Goal: Check status: Check status

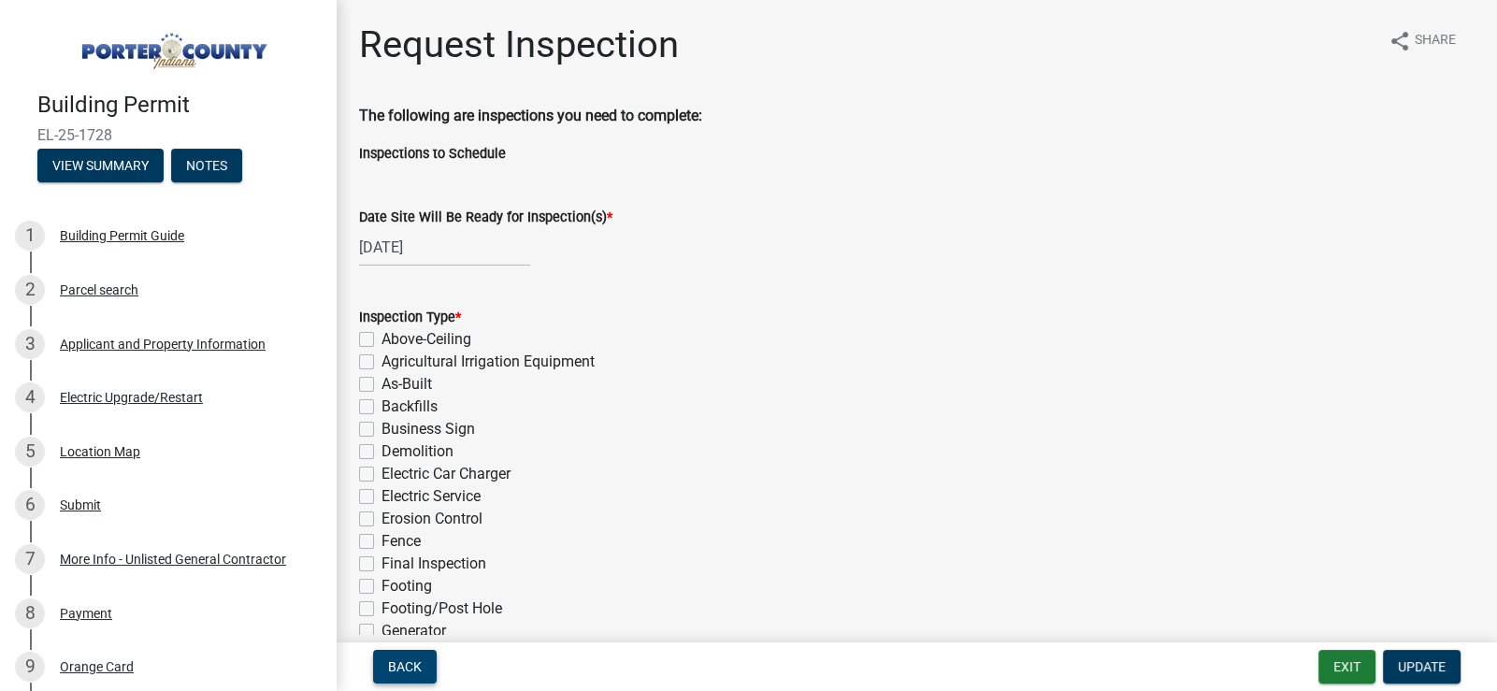
drag, startPoint x: 399, startPoint y: 660, endPoint x: 393, endPoint y: 637, distance: 24.3
click at [400, 660] on span "Back" at bounding box center [405, 666] width 34 height 15
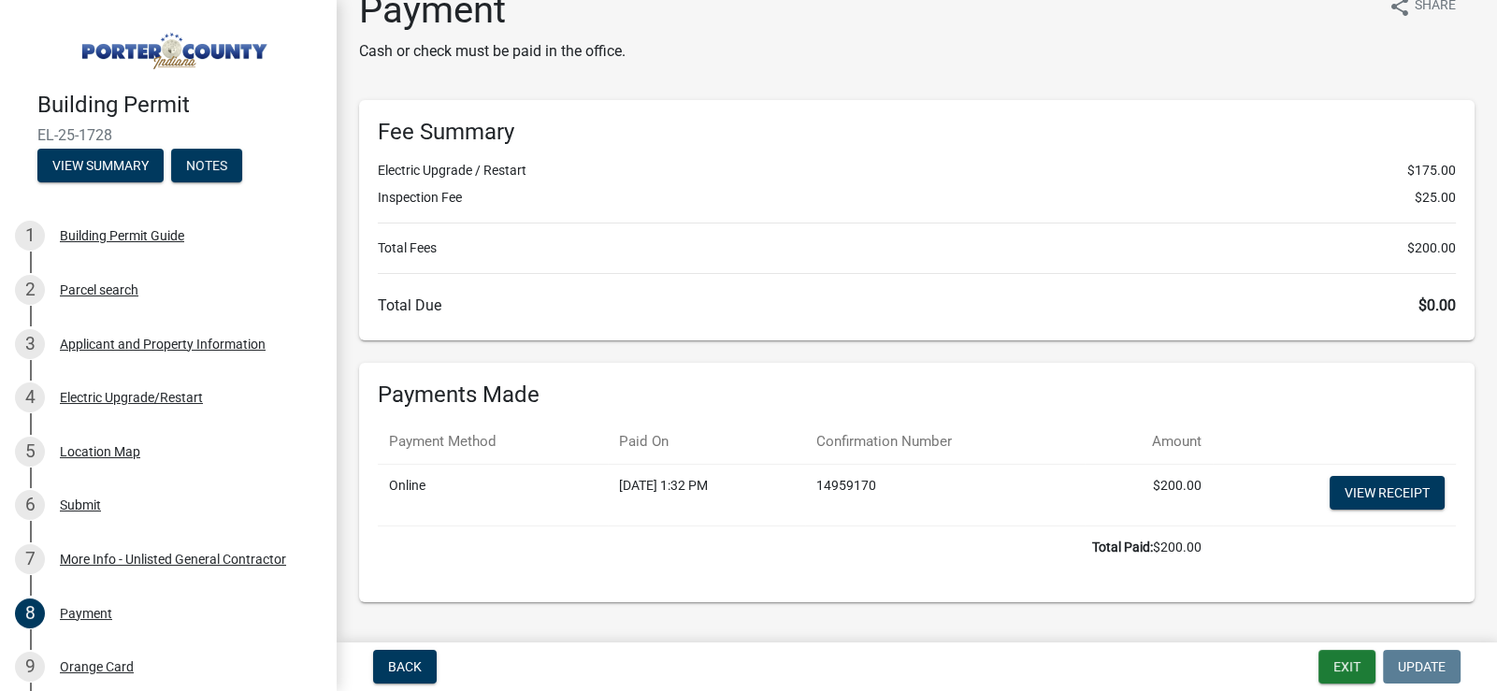
scroll to position [73, 0]
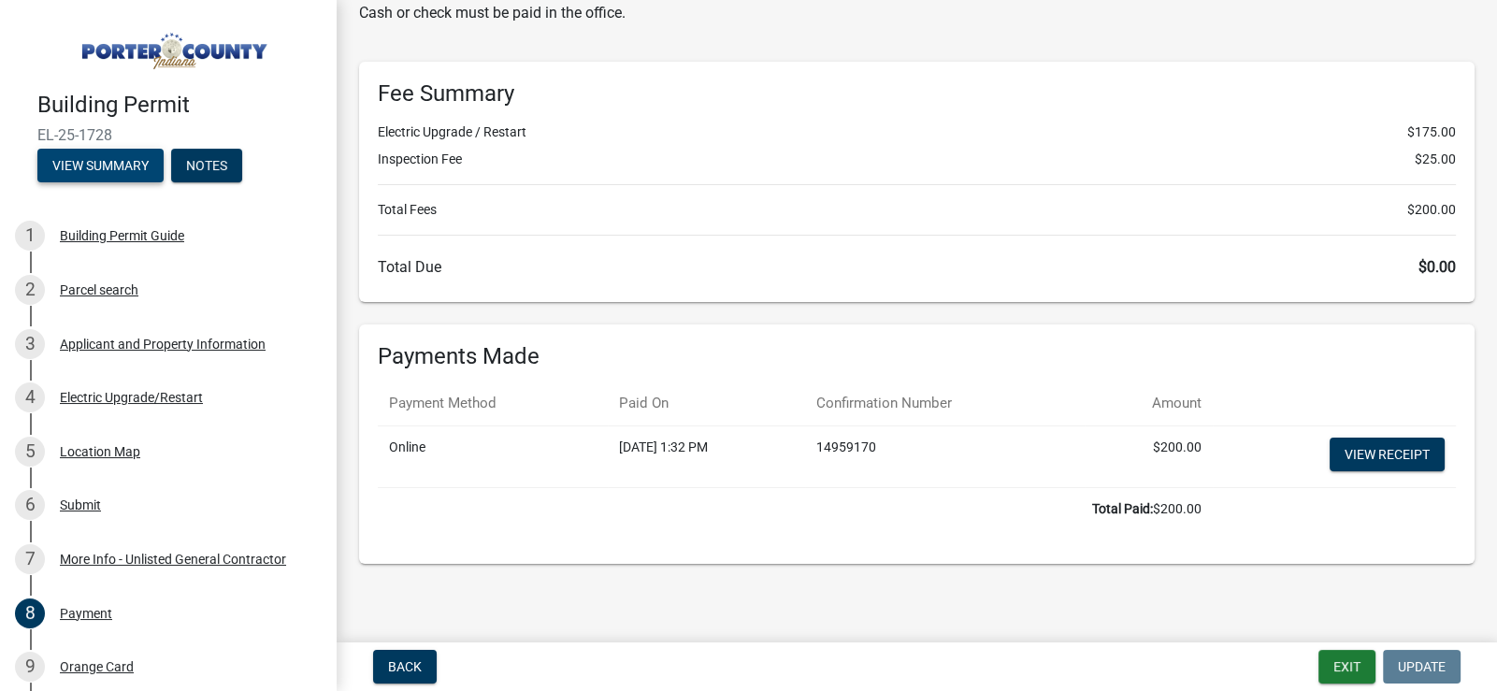
click at [115, 173] on button "View Summary" at bounding box center [100, 166] width 126 height 34
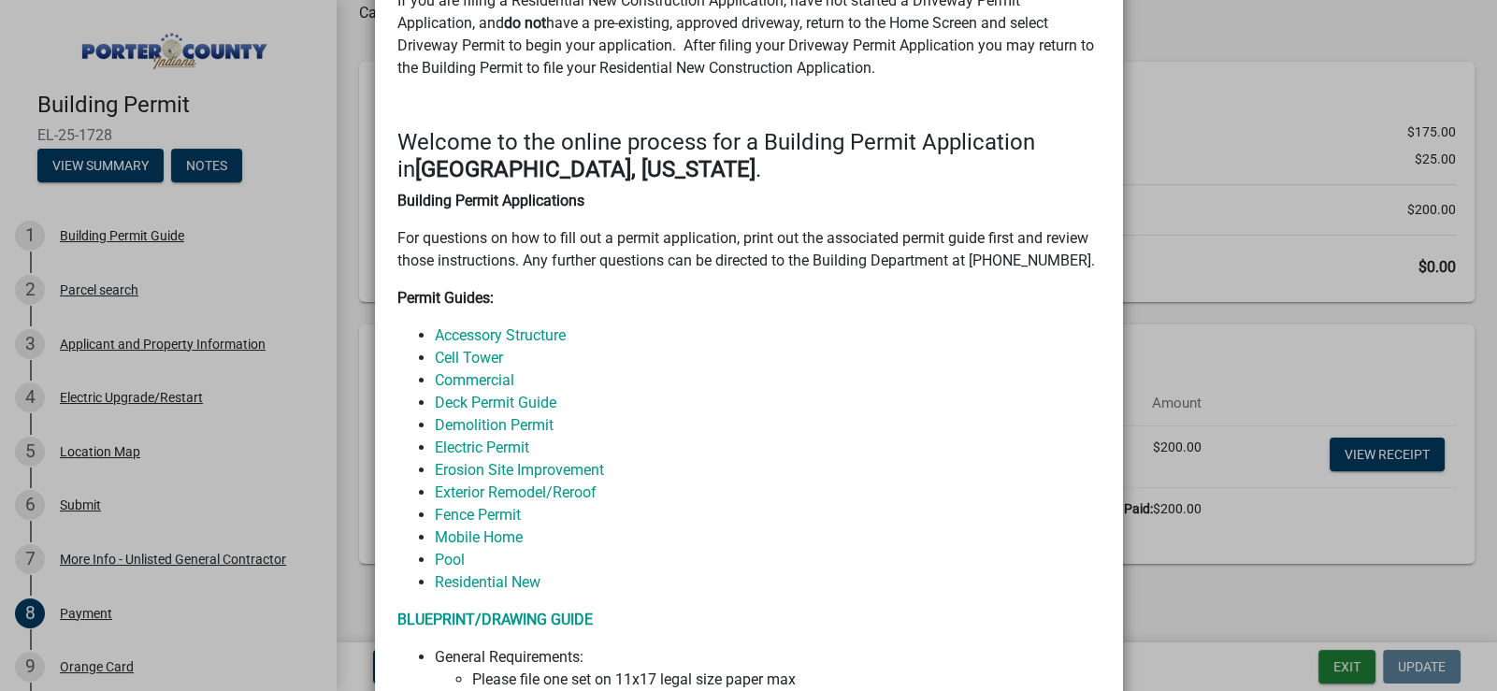
scroll to position [0, 0]
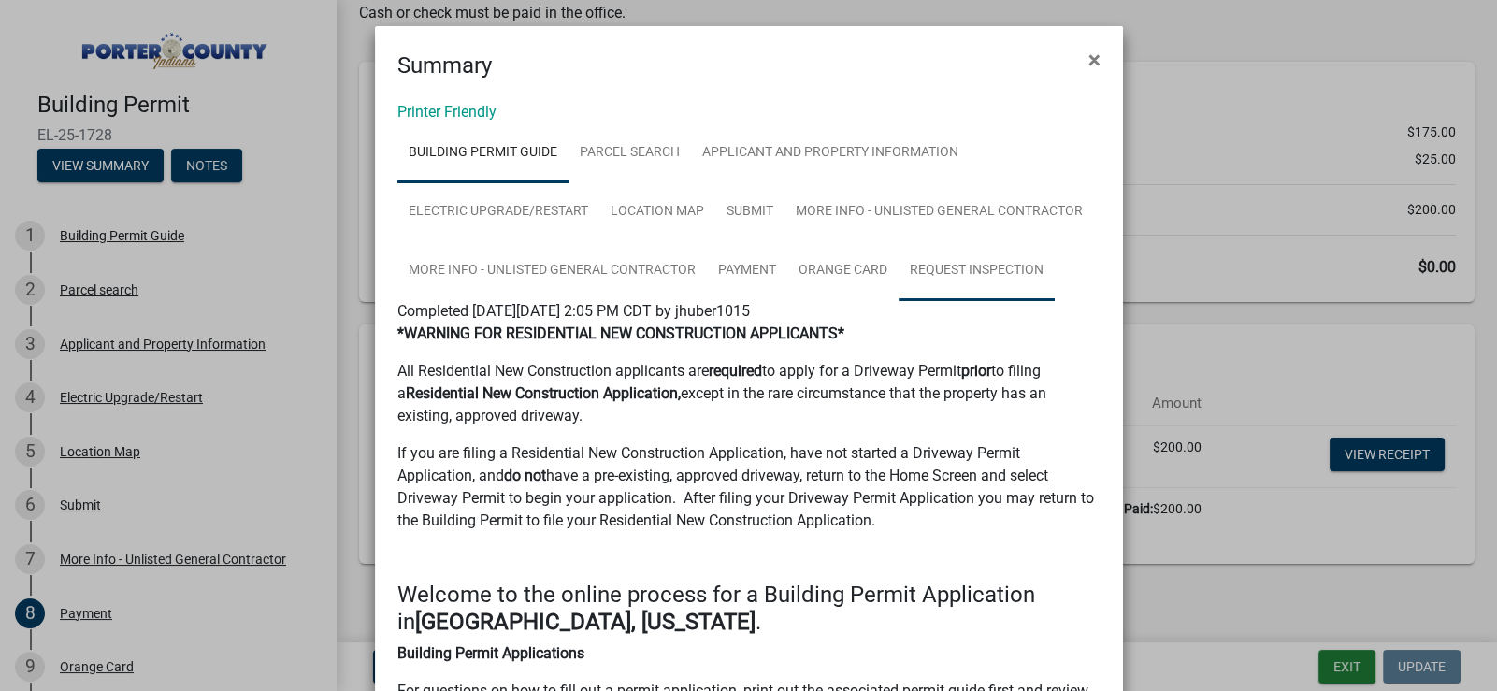
click at [959, 265] on link "Request Inspection" at bounding box center [976, 271] width 156 height 60
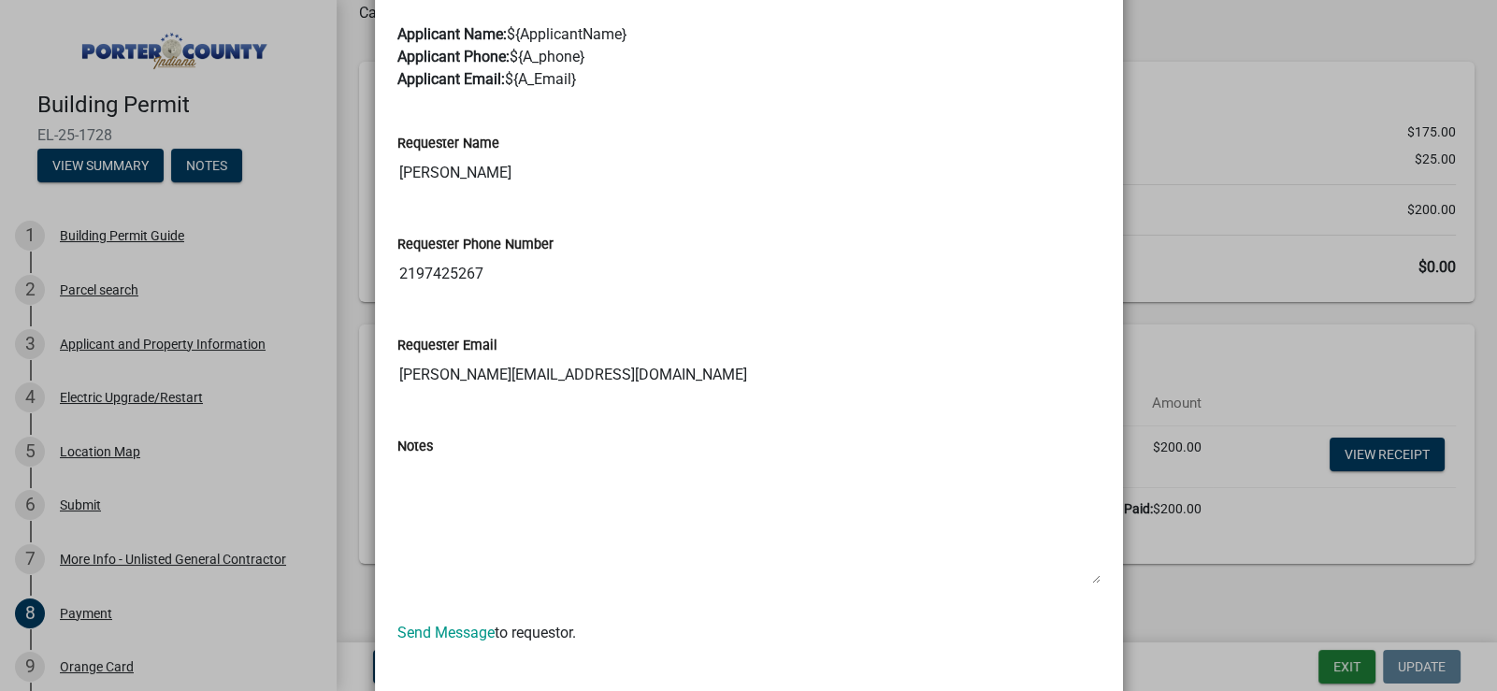
scroll to position [756, 0]
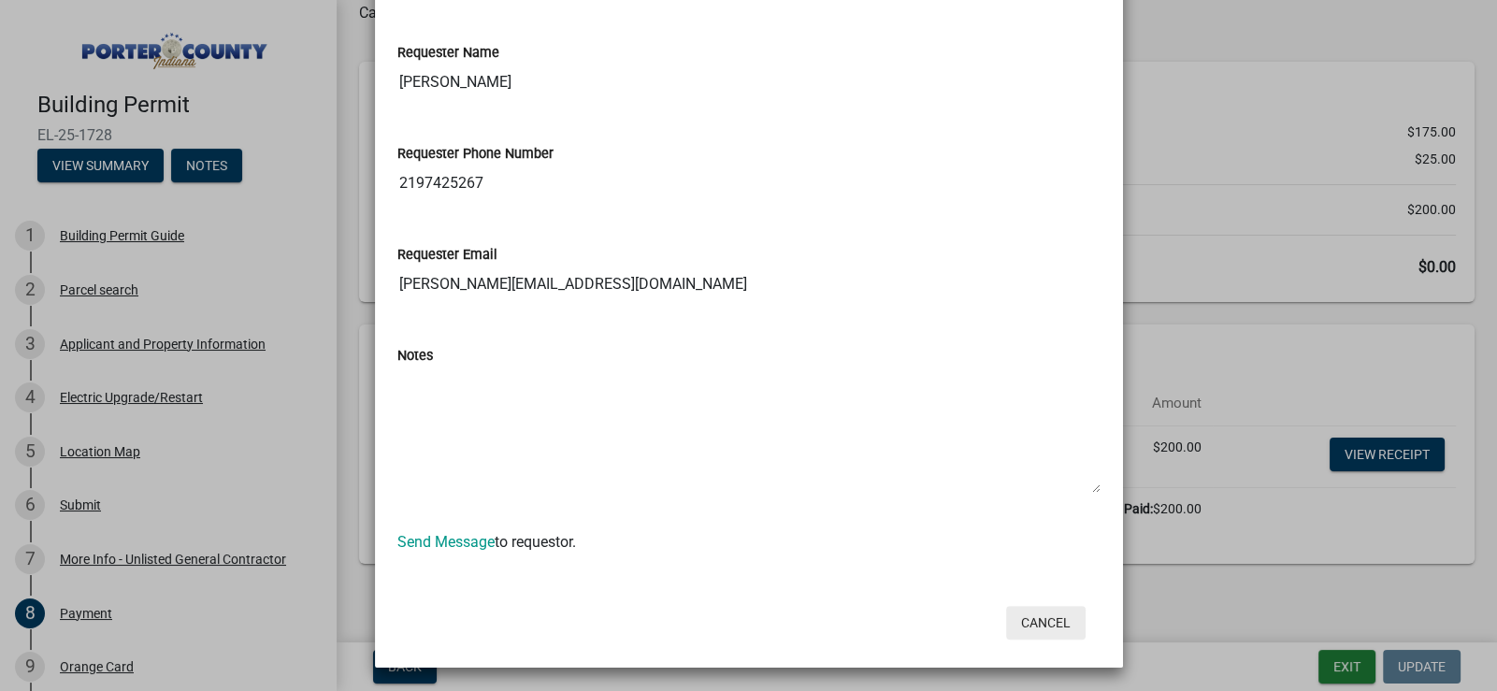
click at [1031, 620] on button "Cancel" at bounding box center [1045, 623] width 79 height 34
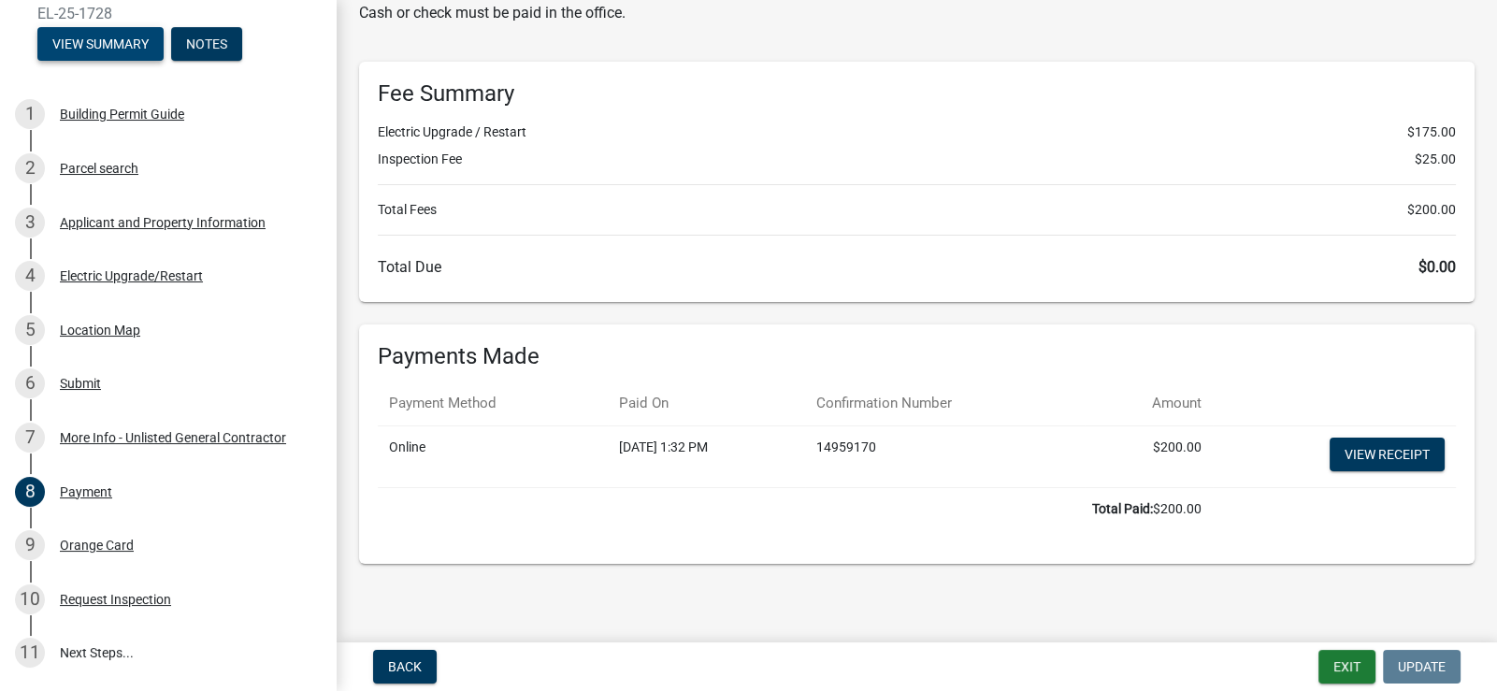
scroll to position [280, 0]
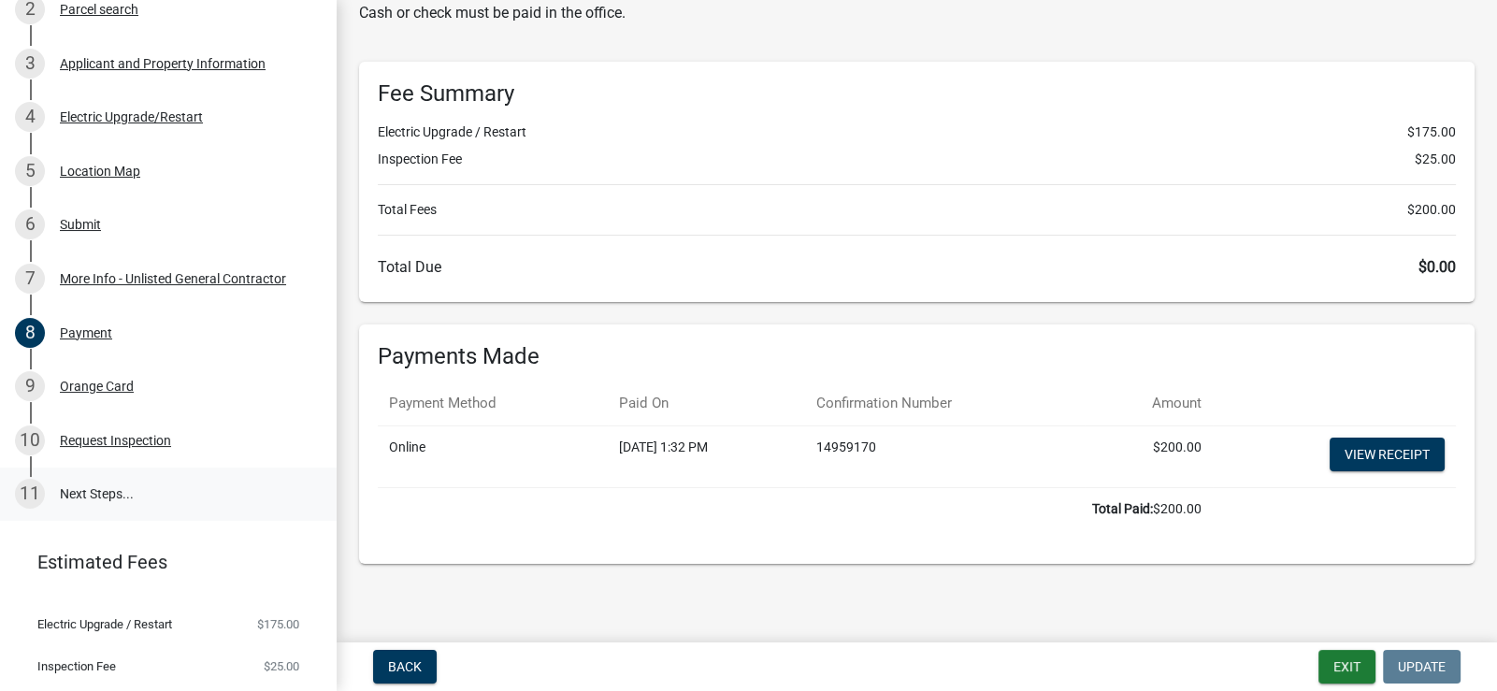
click at [93, 485] on link "11 Next Steps..." at bounding box center [168, 494] width 337 height 54
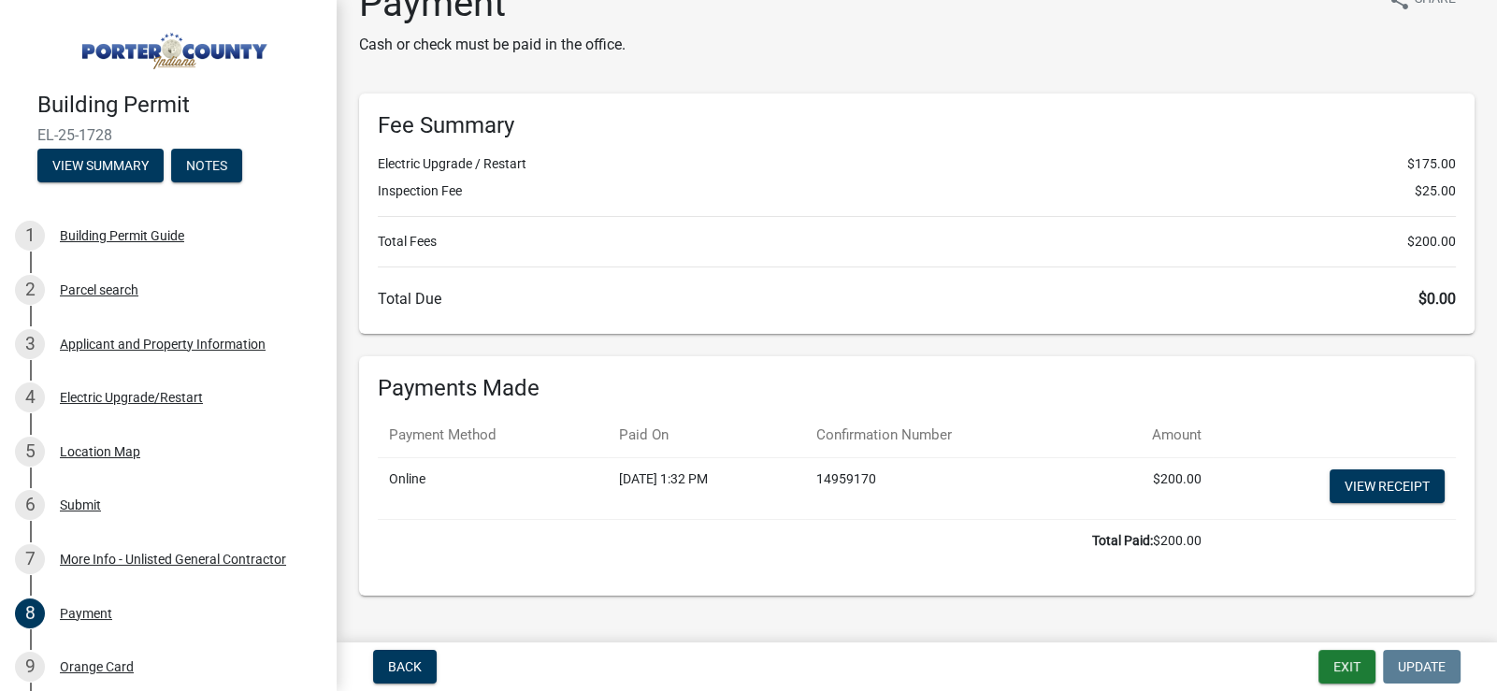
scroll to position [73, 0]
